Goal: Check status: Check status

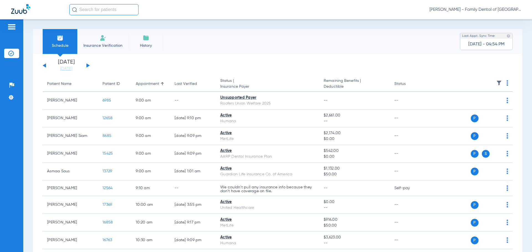
click at [88, 64] on div "[DATE] [DATE] [DATE] [DATE] [DATE] [DATE] [DATE] [DATE] [DATE] [DATE] [DATE] [D…" at bounding box center [66, 66] width 47 height 12
click at [88, 65] on button at bounding box center [87, 65] width 3 height 4
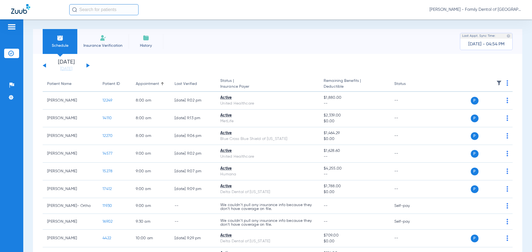
click at [87, 66] on button at bounding box center [87, 65] width 3 height 4
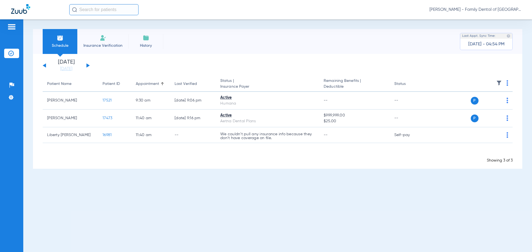
click at [87, 65] on button at bounding box center [87, 65] width 3 height 4
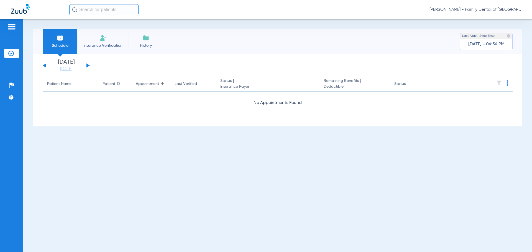
click at [87, 65] on button at bounding box center [87, 65] width 3 height 4
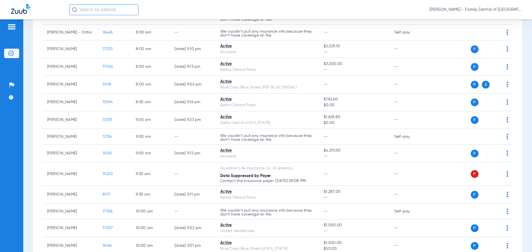
scroll to position [111, 0]
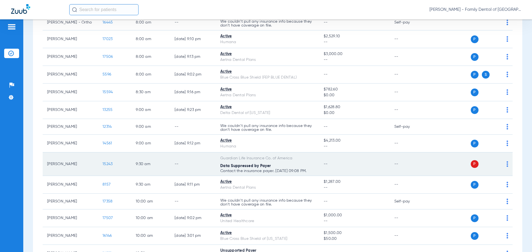
click at [470, 164] on span "P" at bounding box center [474, 164] width 8 height 8
click at [506, 164] on img at bounding box center [507, 164] width 2 height 6
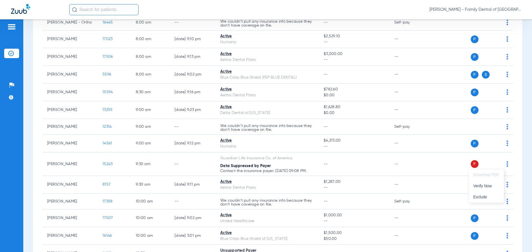
click at [490, 161] on div at bounding box center [266, 126] width 532 height 252
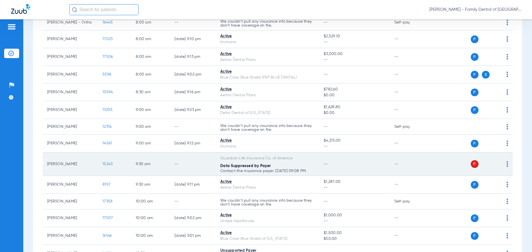
click at [239, 12] on p "Contact the insurance payer. [DATE] 09:08 PM." at bounding box center [267, 8] width 94 height 8
click at [108, 164] on span "15243" at bounding box center [107, 164] width 10 height 4
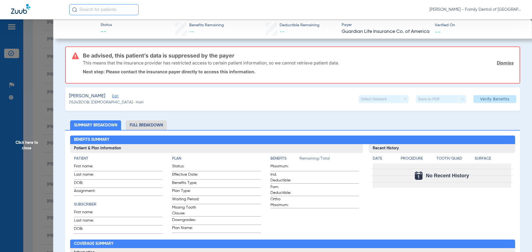
click at [27, 143] on span "Click here to close" at bounding box center [26, 145] width 53 height 252
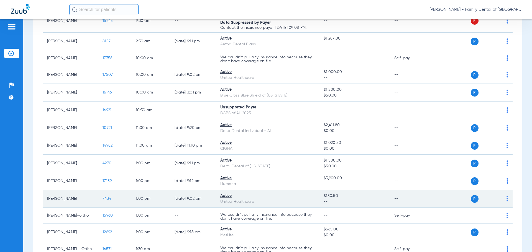
scroll to position [249, 0]
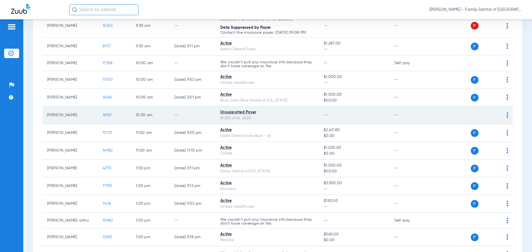
click at [106, 117] on span "16921" at bounding box center [106, 115] width 9 height 4
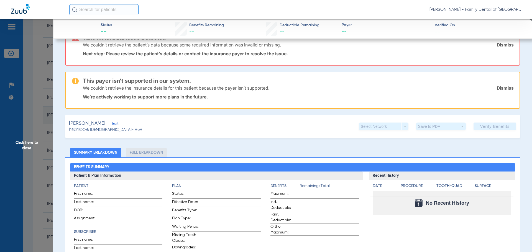
scroll to position [28, 0]
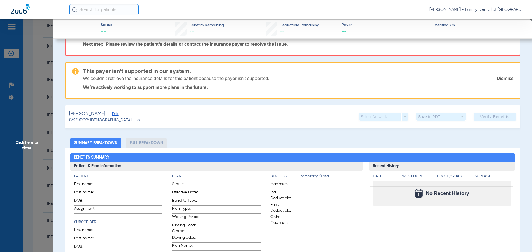
click at [25, 145] on span "Click here to close" at bounding box center [26, 145] width 53 height 252
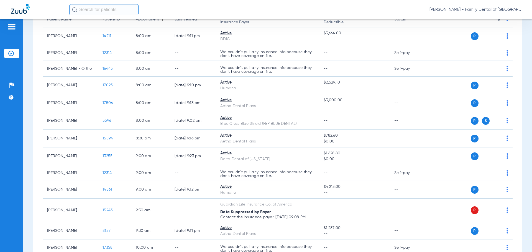
scroll to position [0, 0]
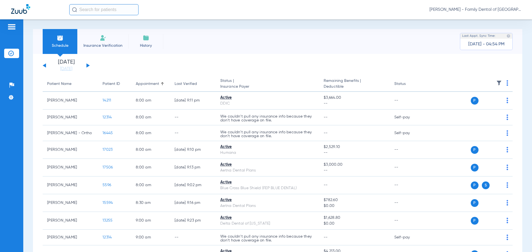
click at [88, 64] on button at bounding box center [87, 65] width 3 height 4
